Goal: Use online tool/utility: Utilize a website feature to perform a specific function

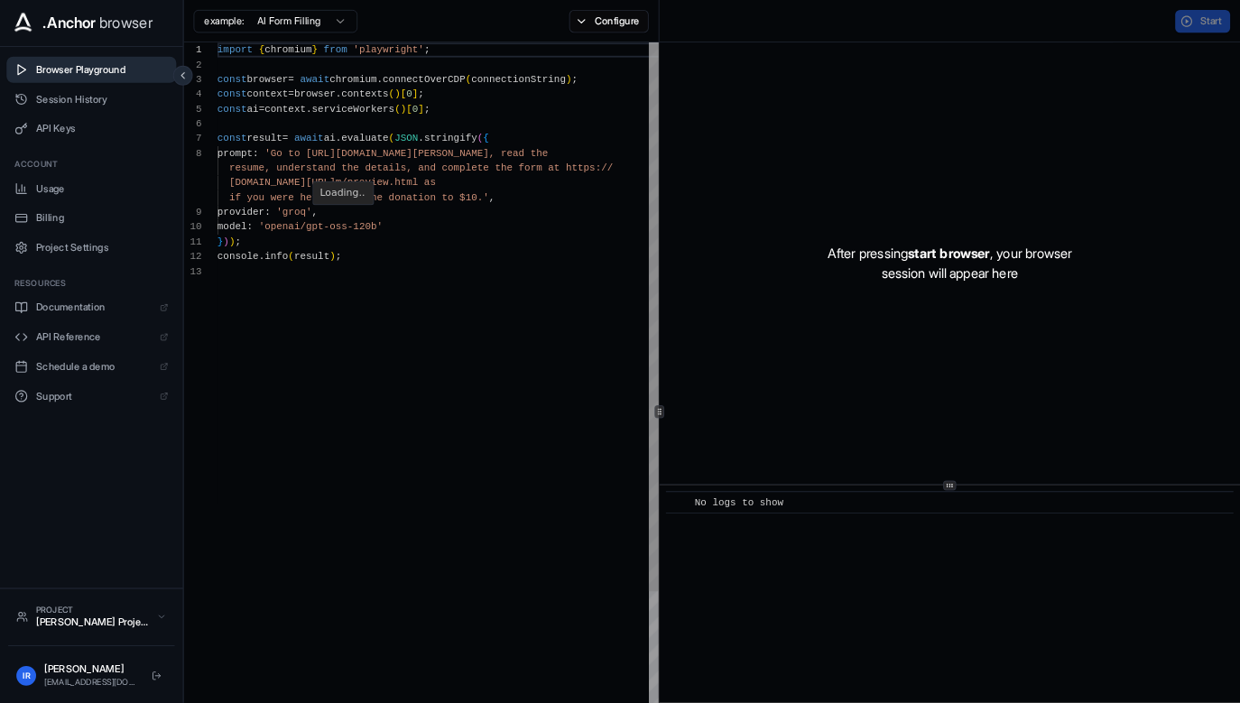
scroll to position [113, 0]
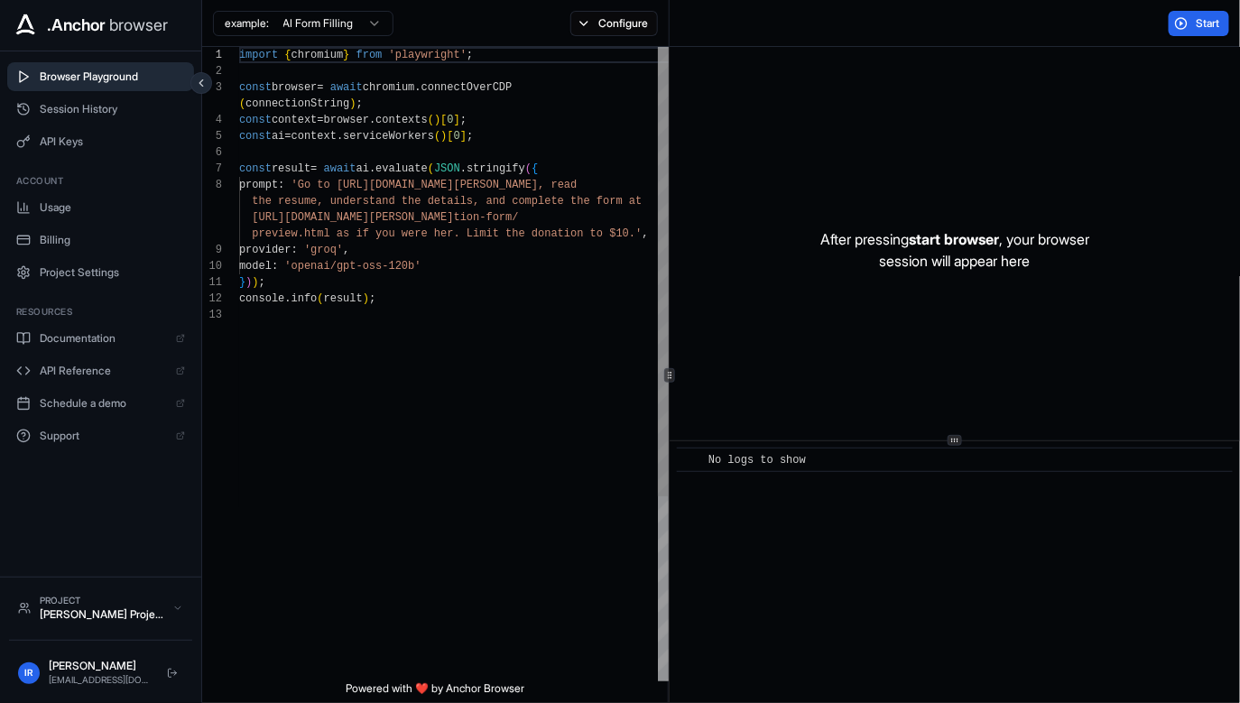
scroll to position [16, 0]
click at [422, 227] on div "import { chromium } from 'playwright' ; const browser = await chromium . connec…" at bounding box center [454, 494] width 431 height 894
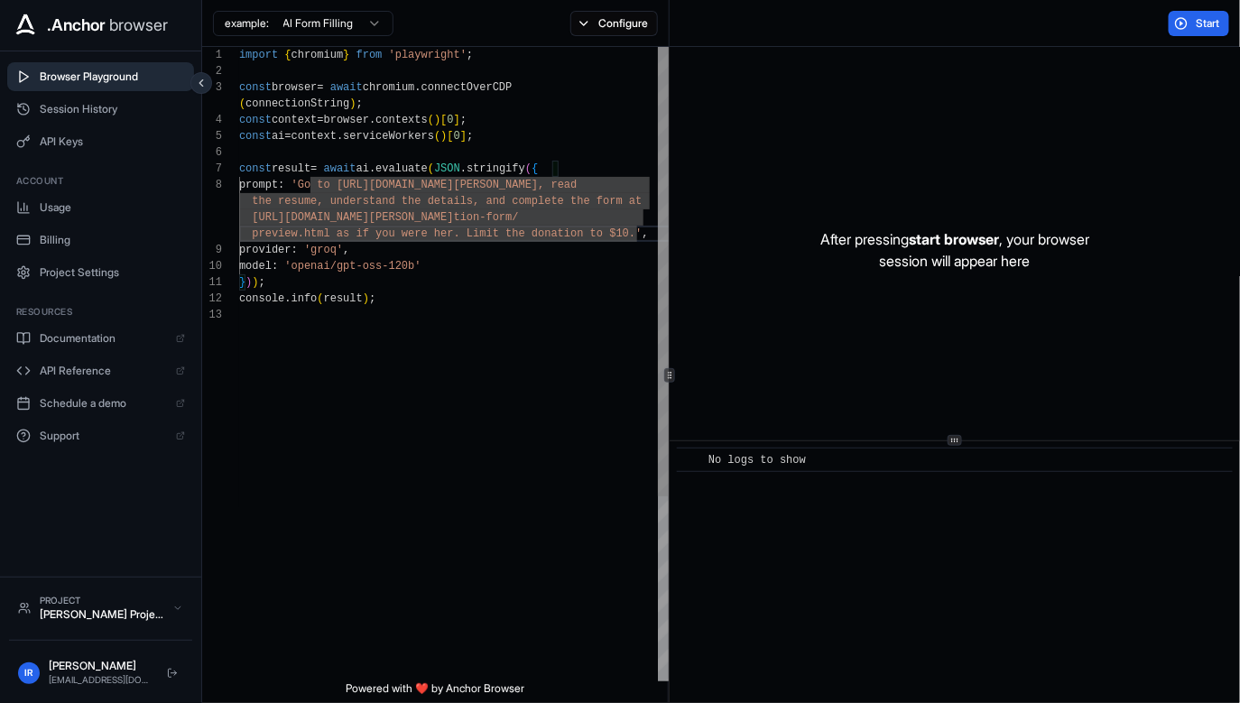
scroll to position [97, 0]
click at [457, 397] on div "import { chromium } from 'playwright' ; const browser = await chromium . connec…" at bounding box center [454, 494] width 431 height 894
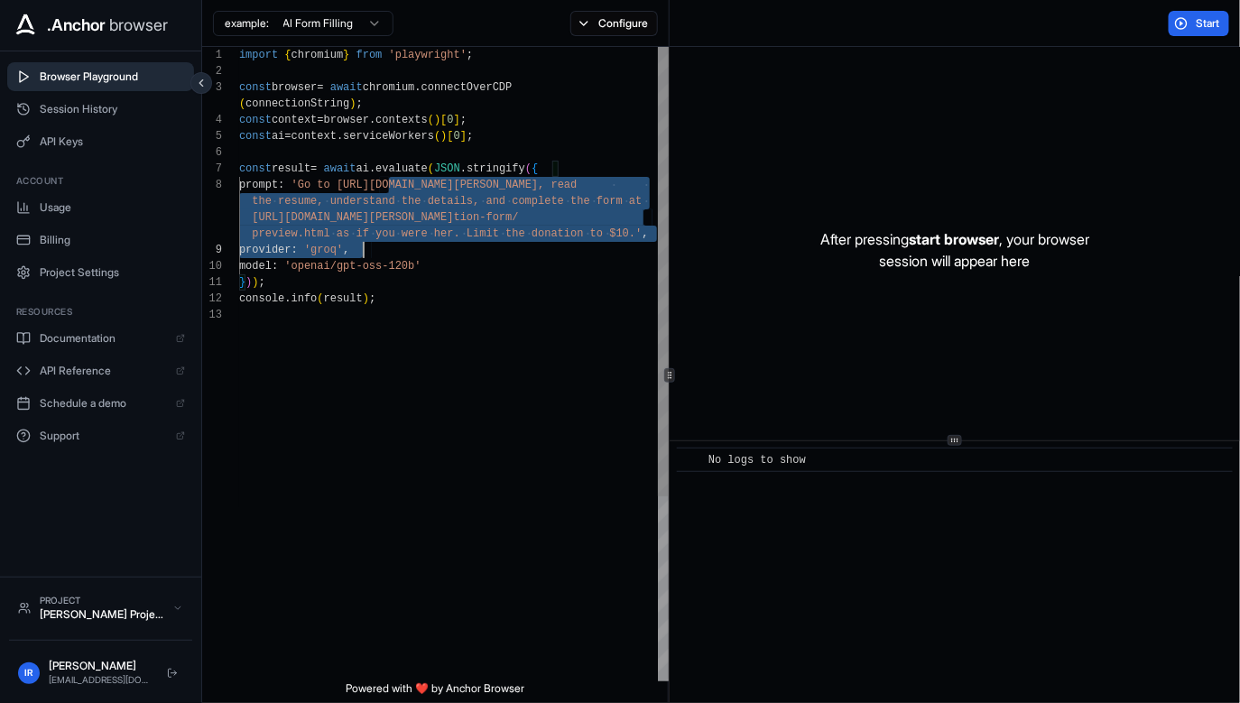
drag, startPoint x: 381, startPoint y: 178, endPoint x: 402, endPoint y: 256, distance: 81.2
click at [402, 256] on div "import { chromium } from 'playwright' ; const browser = await chromium . connec…" at bounding box center [454, 494] width 431 height 894
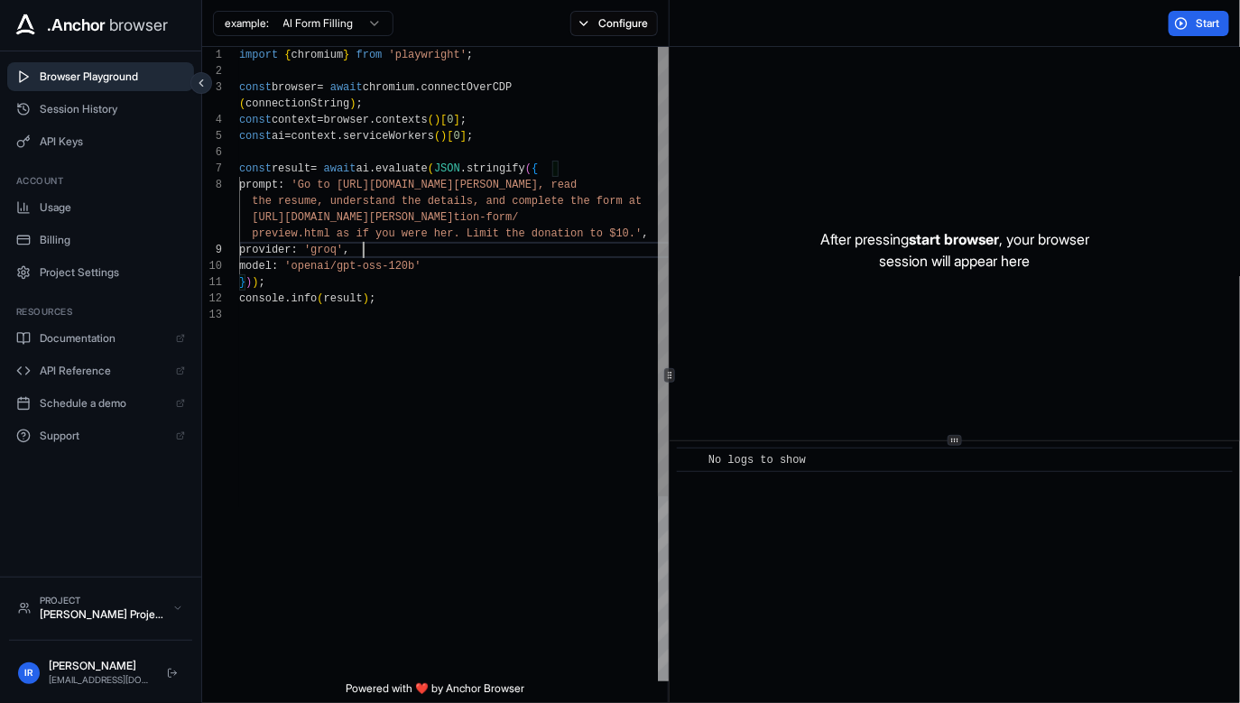
click at [402, 256] on div "import { chromium } from 'playwright' ; const browser = await chromium . connec…" at bounding box center [454, 494] width 431 height 894
click at [1216, 33] on button "Start" at bounding box center [1199, 23] width 60 height 25
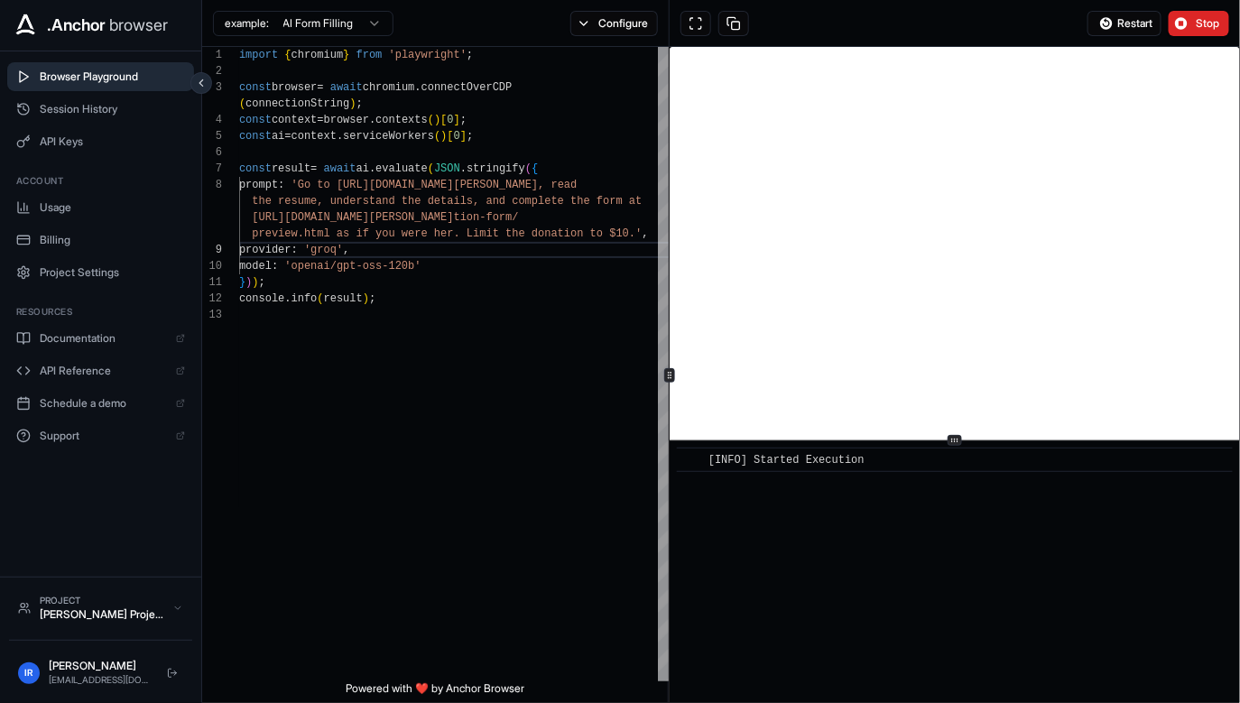
scroll to position [6, 0]
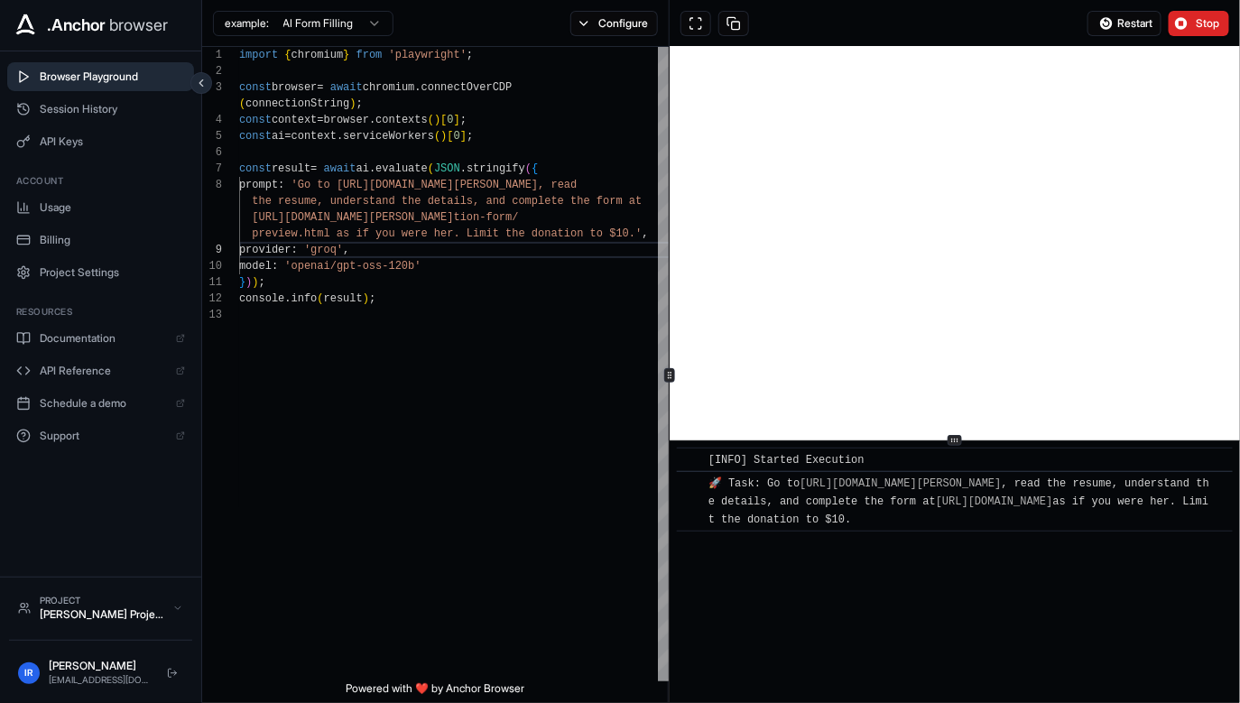
drag, startPoint x: 693, startPoint y: 467, endPoint x: 740, endPoint y: 606, distance: 146.7
click at [740, 606] on div "​ [INFO] Started Execution ​ 🚀 Task: Go to [URL][DOMAIN_NAME][PERSON_NAME] , re…" at bounding box center [955, 572] width 570 height 262
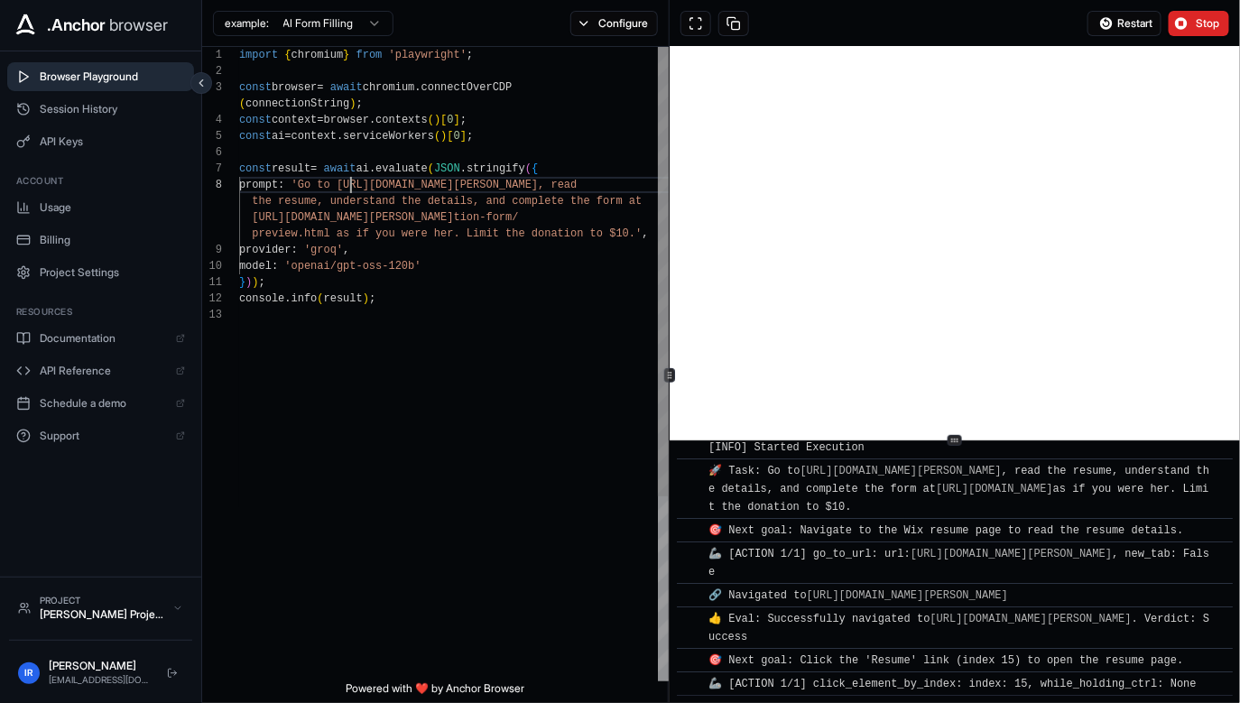
scroll to position [130, 0]
type textarea "**********"
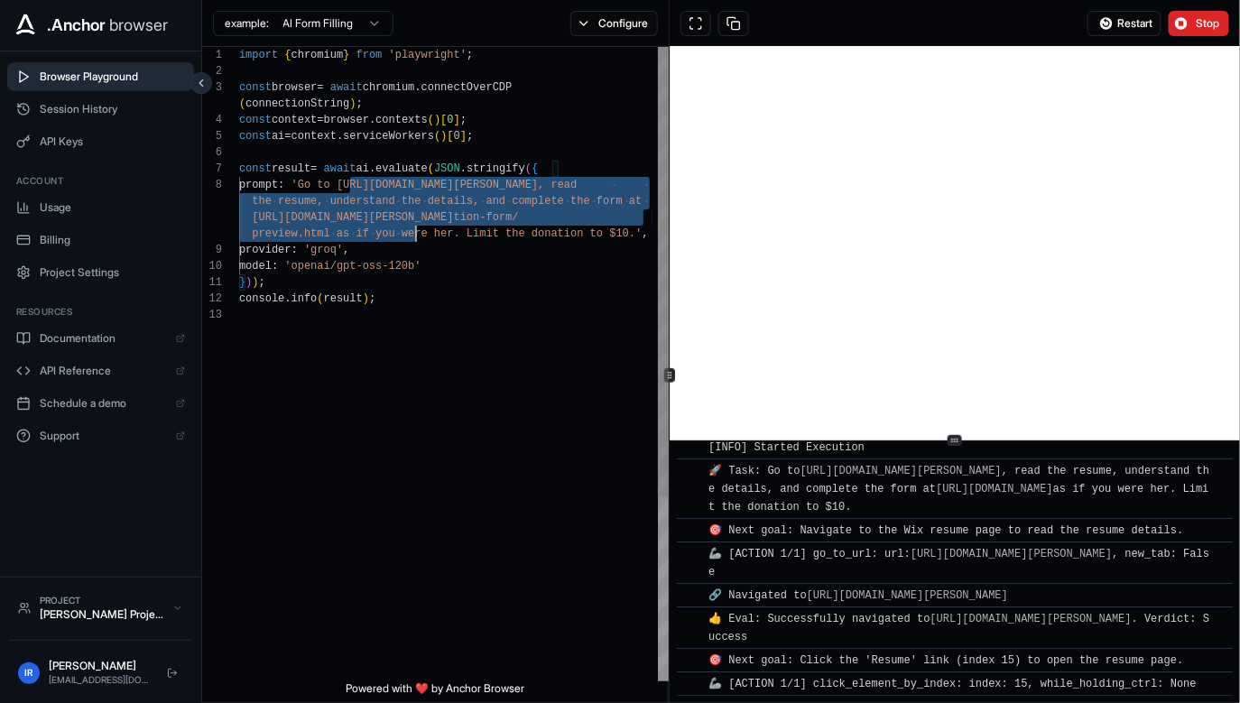
drag, startPoint x: 347, startPoint y: 190, endPoint x: 408, endPoint y: 227, distance: 72.1
click at [408, 227] on div "import { chromium } from 'playwright' ; const browser = await chromium . connec…" at bounding box center [454, 494] width 431 height 894
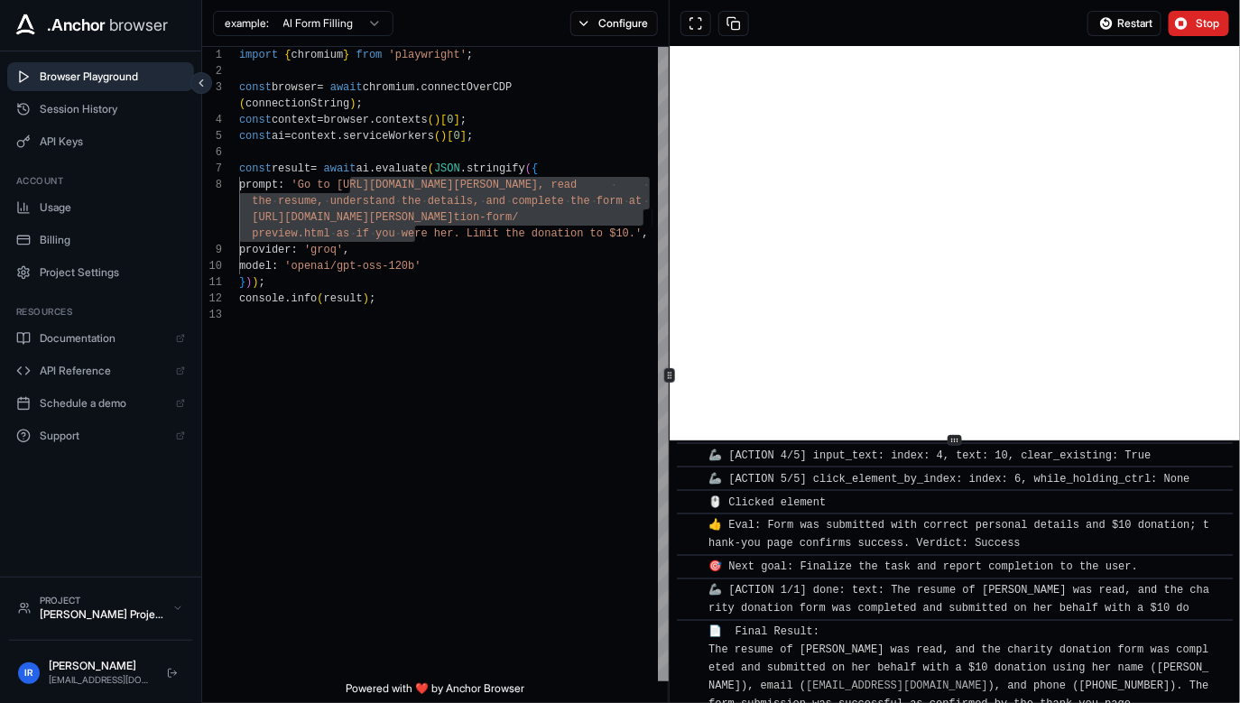
scroll to position [5601, 0]
click at [877, 146] on span "❔ Eval: Form was submitted but used placeholder data instead of [PERSON_NAME] a…" at bounding box center [955, 131] width 495 height 31
click at [903, 188] on span "🎯 Next goal: Return to the donation form by clicking the 'Go back' link, then p…" at bounding box center [958, 172] width 501 height 31
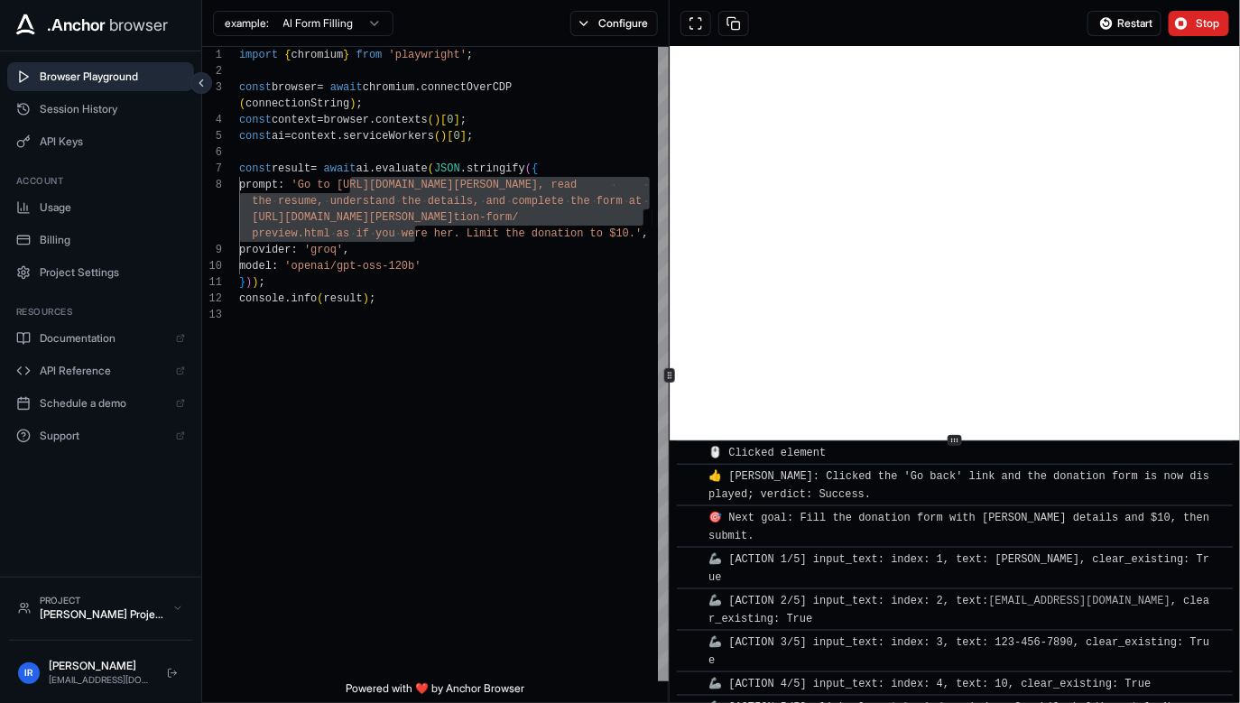
scroll to position [5369, 0]
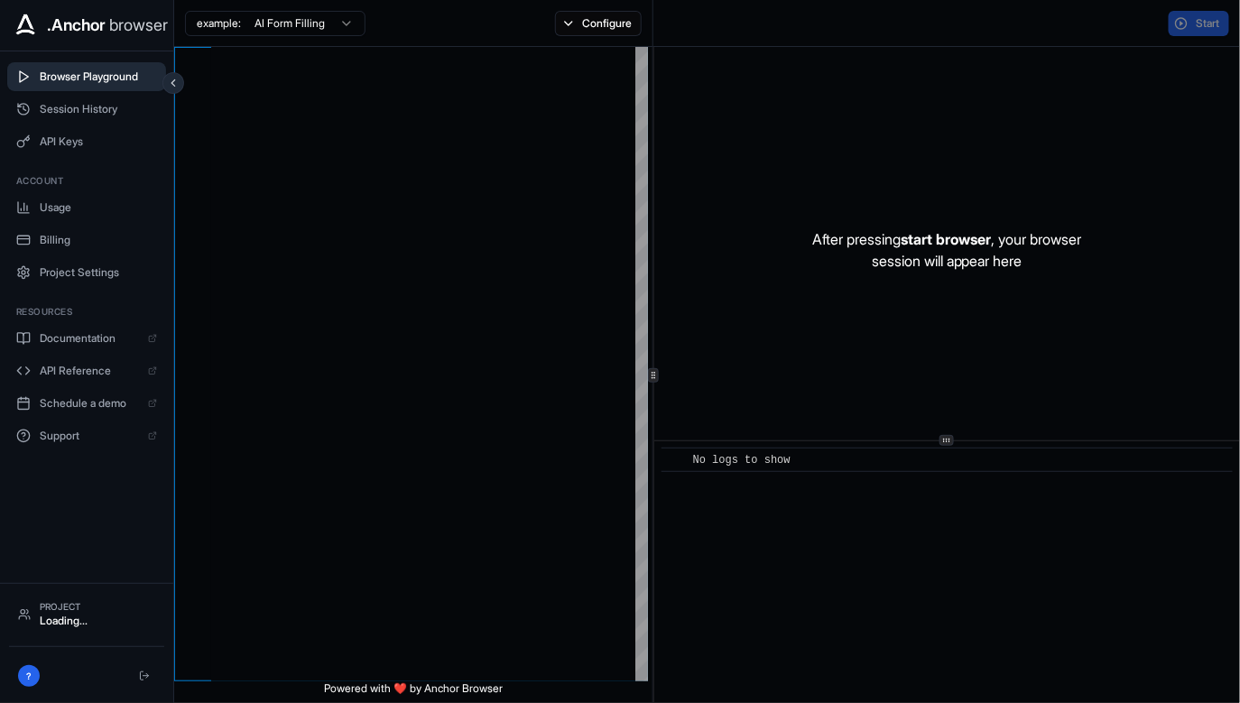
type textarea "**********"
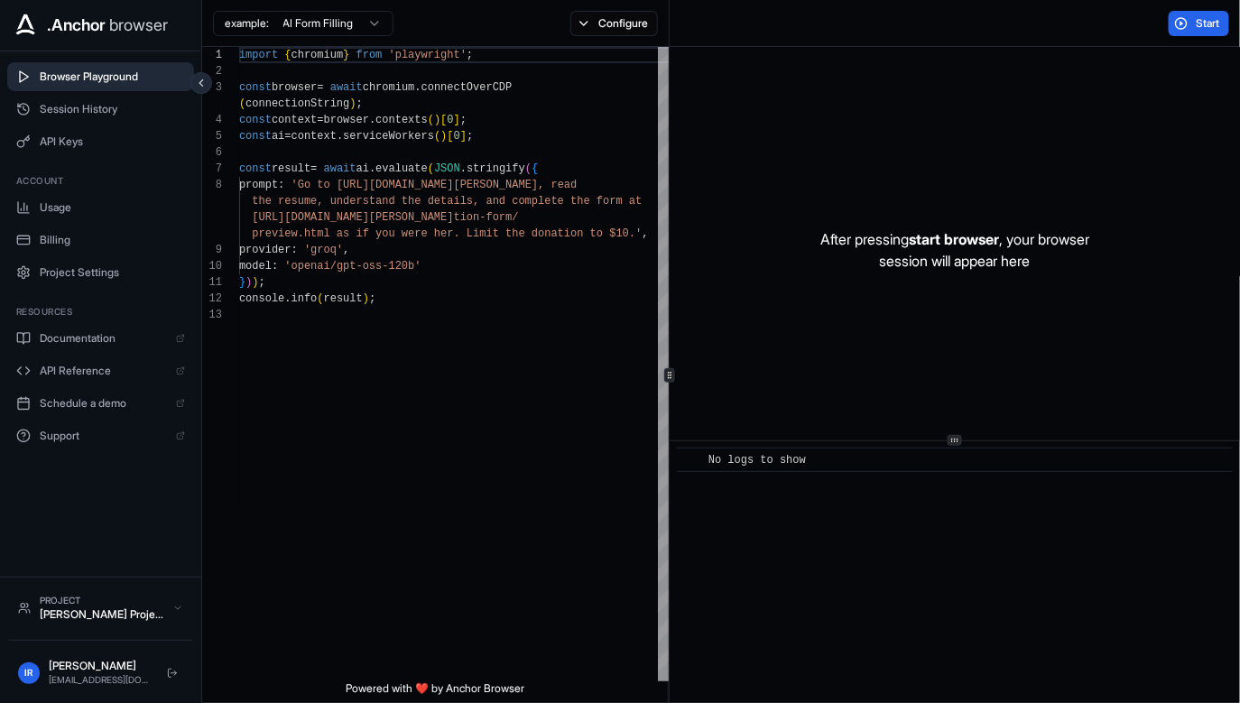
click at [1199, 35] on div "Start" at bounding box center [955, 23] width 571 height 47
click at [1196, 22] on span "Start" at bounding box center [1208, 23] width 25 height 14
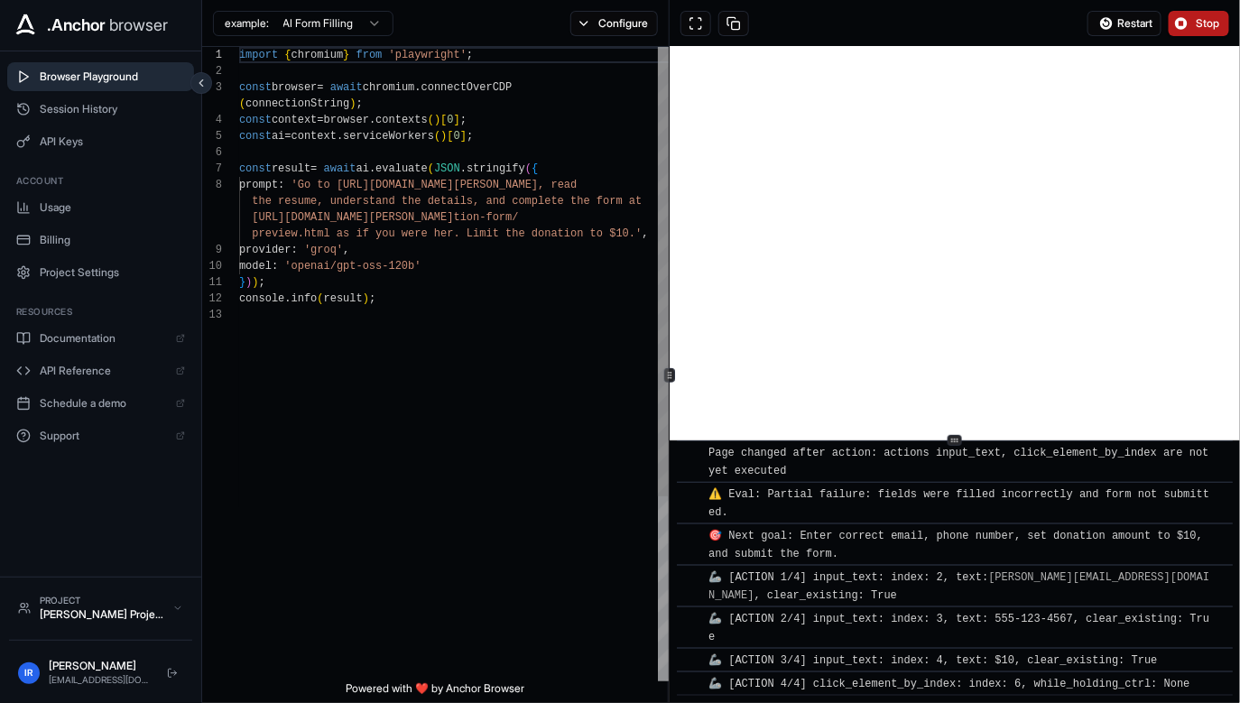
scroll to position [866, 0]
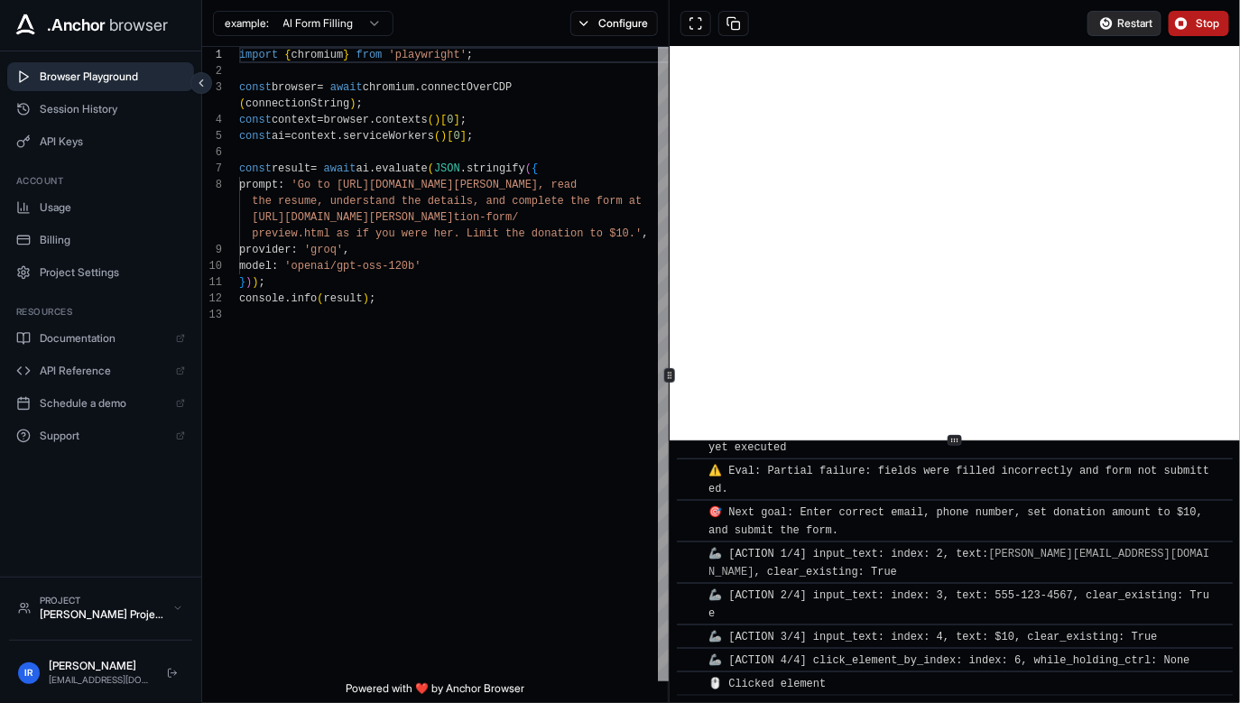
click at [1133, 22] on span "Restart" at bounding box center [1134, 23] width 35 height 14
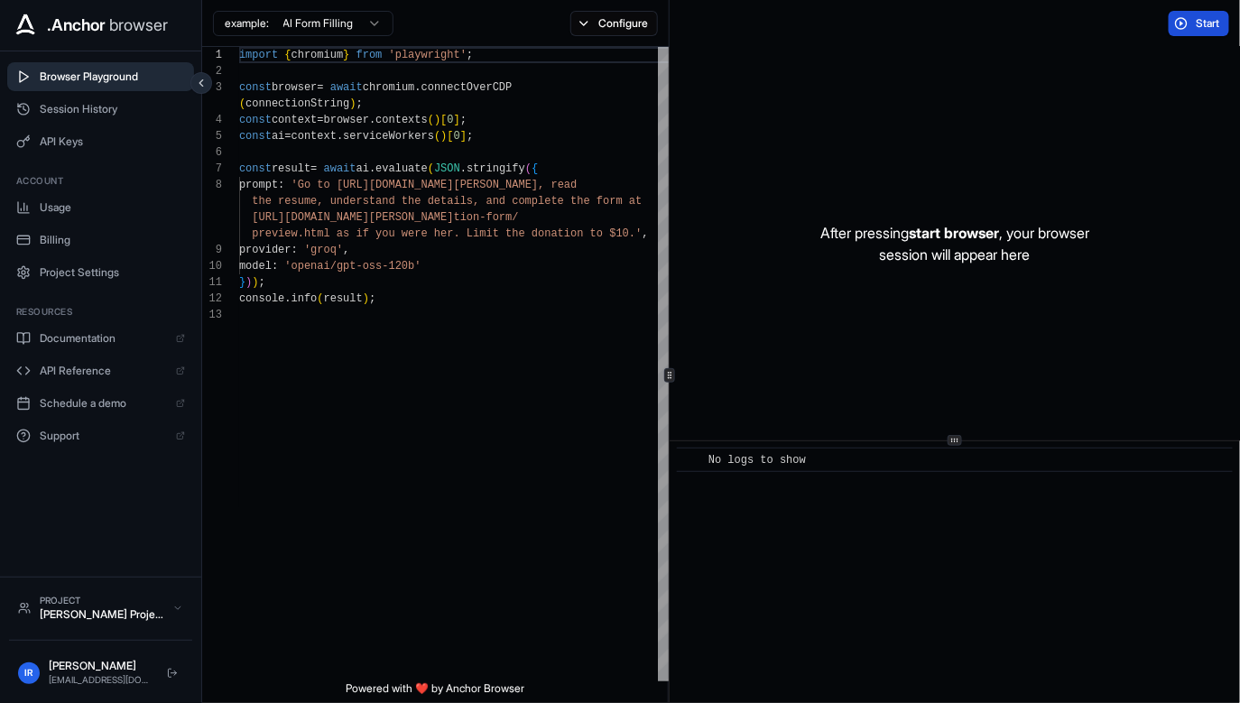
scroll to position [0, 0]
